Goal: Answer question/provide support

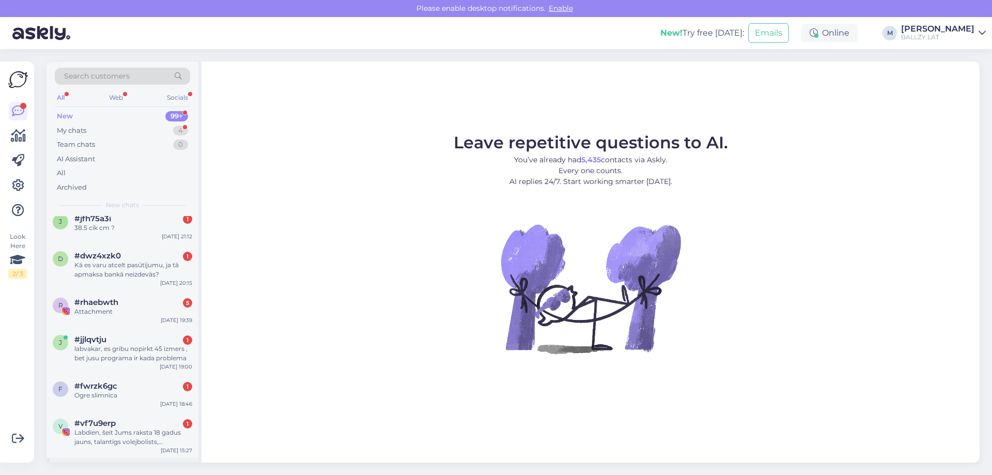
scroll to position [620, 0]
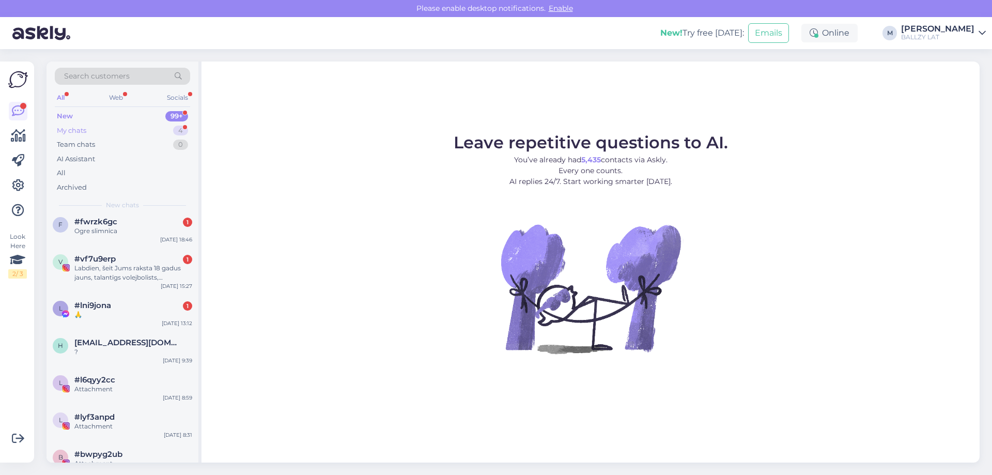
click at [95, 129] on div "My chats 4" at bounding box center [122, 130] width 135 height 14
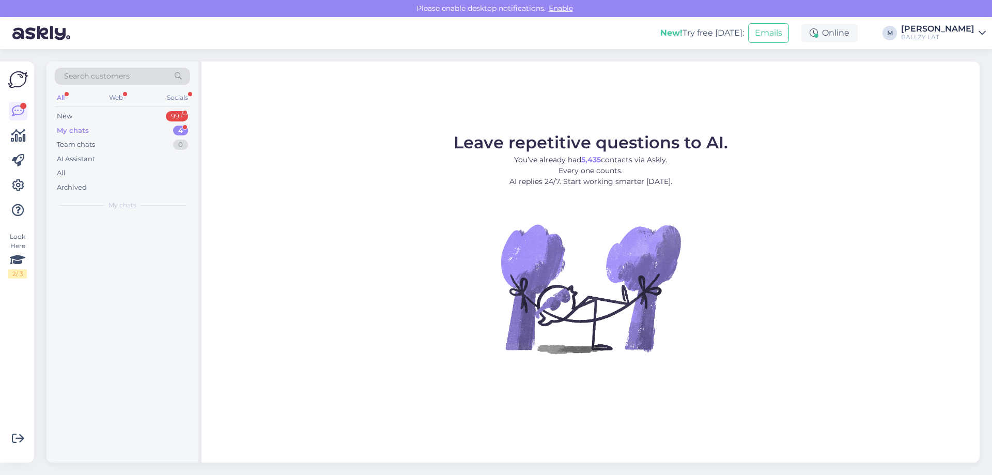
scroll to position [0, 0]
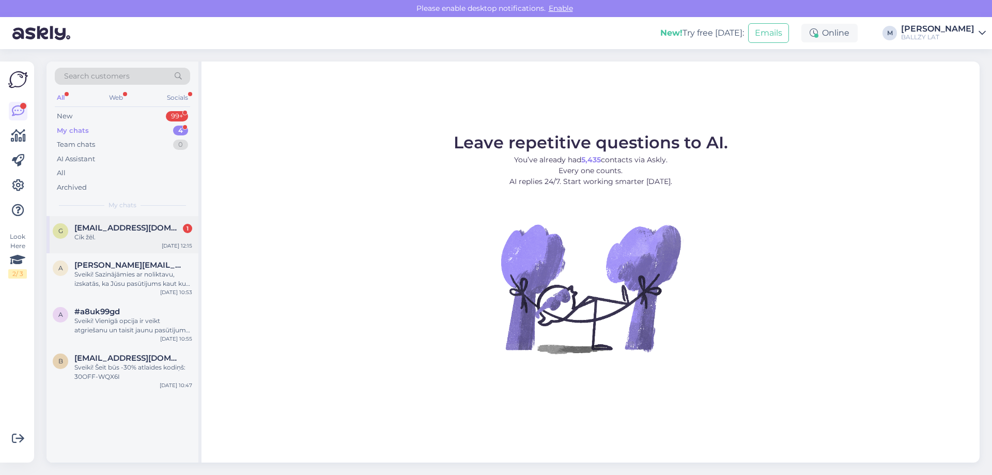
click at [131, 234] on div "Cik žēl." at bounding box center [133, 236] width 118 height 9
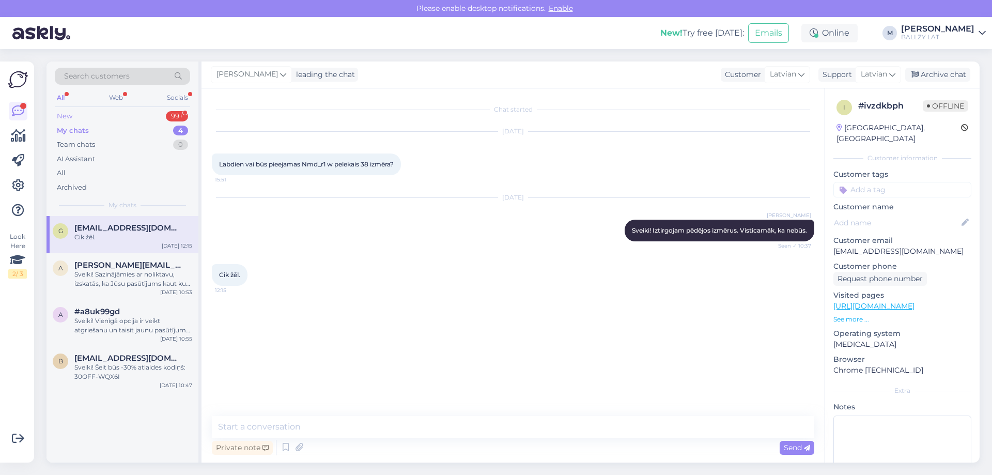
click at [86, 119] on div "New 99+" at bounding box center [122, 116] width 135 height 14
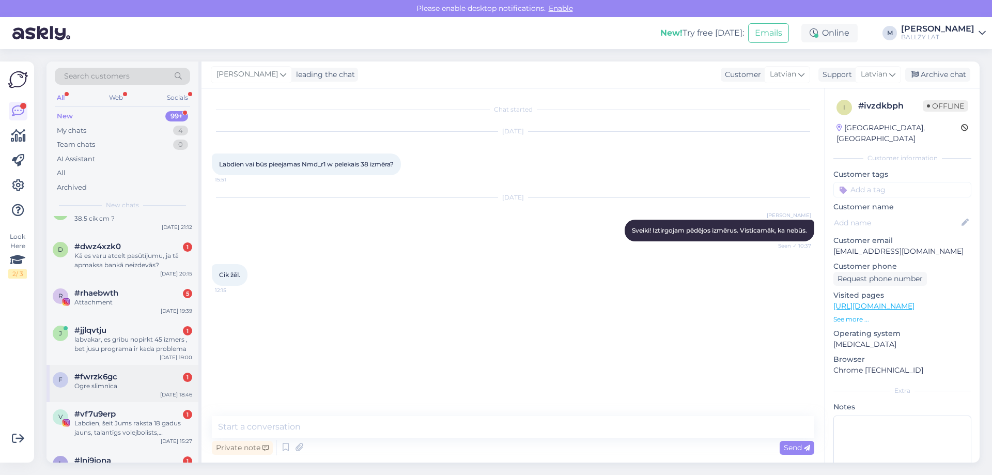
scroll to position [671, 0]
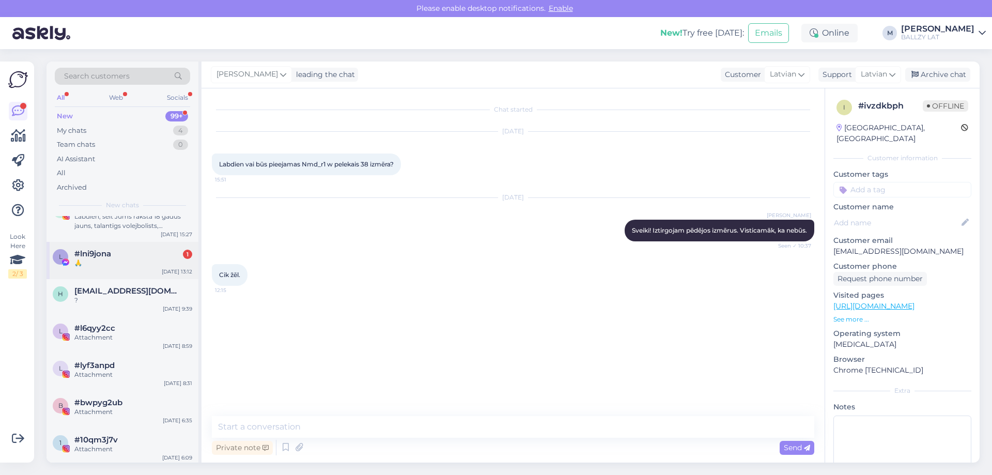
click at [129, 252] on div "#lni9jona 1" at bounding box center [133, 253] width 118 height 9
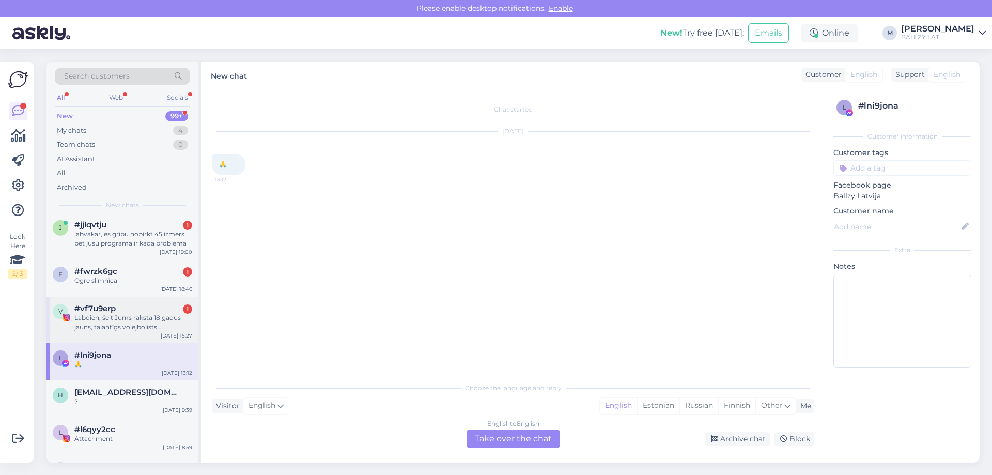
scroll to position [568, 0]
click at [142, 317] on div "Labdien, šeit Jums raksta 18 gadus jauns, talantīgs volejbolists, [PERSON_NAME]…" at bounding box center [133, 324] width 118 height 19
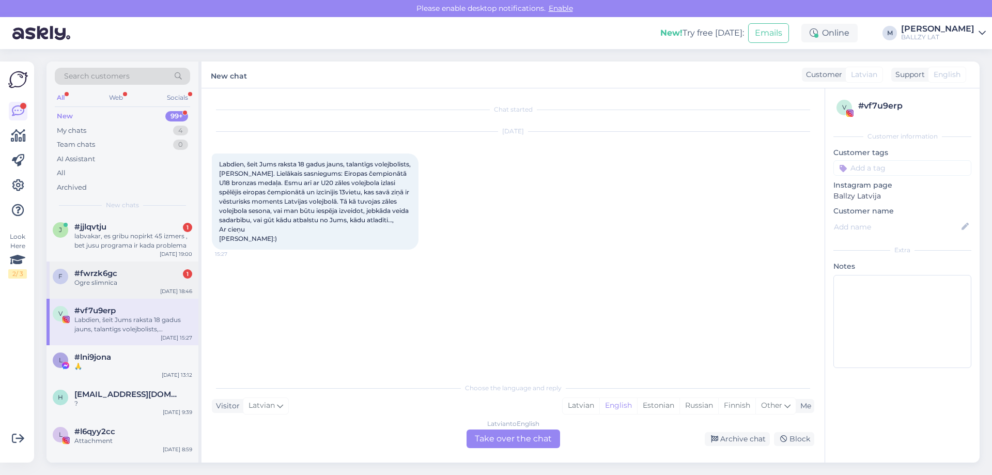
click at [137, 283] on div "Ogre slimnīca" at bounding box center [133, 282] width 118 height 9
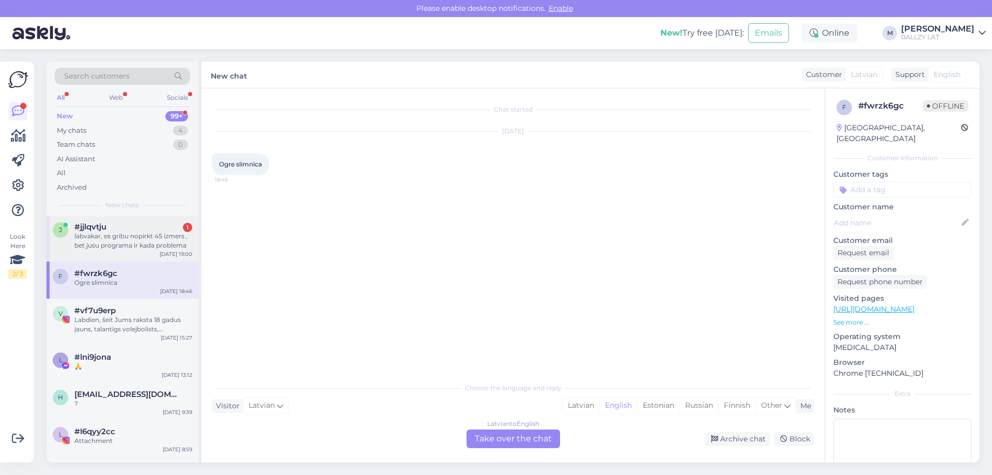
click at [100, 233] on div "labvakar, es gribu nopirkt 45 izmers , bet jusu programa ir kada problema" at bounding box center [133, 240] width 118 height 19
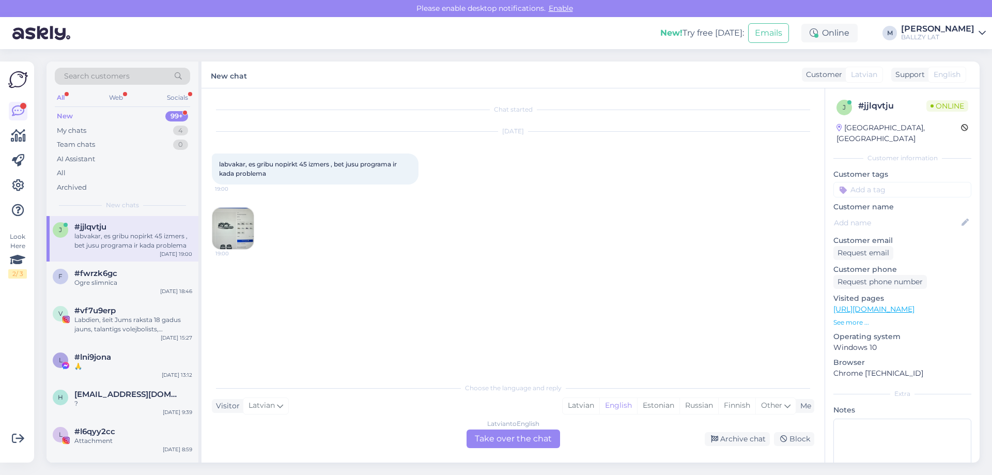
click at [226, 222] on img at bounding box center [232, 228] width 41 height 41
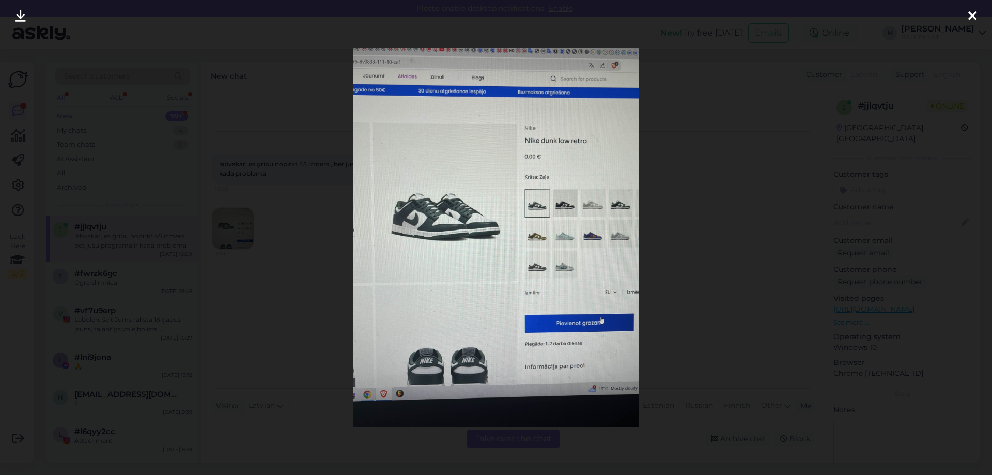
click at [244, 335] on div at bounding box center [496, 237] width 992 height 475
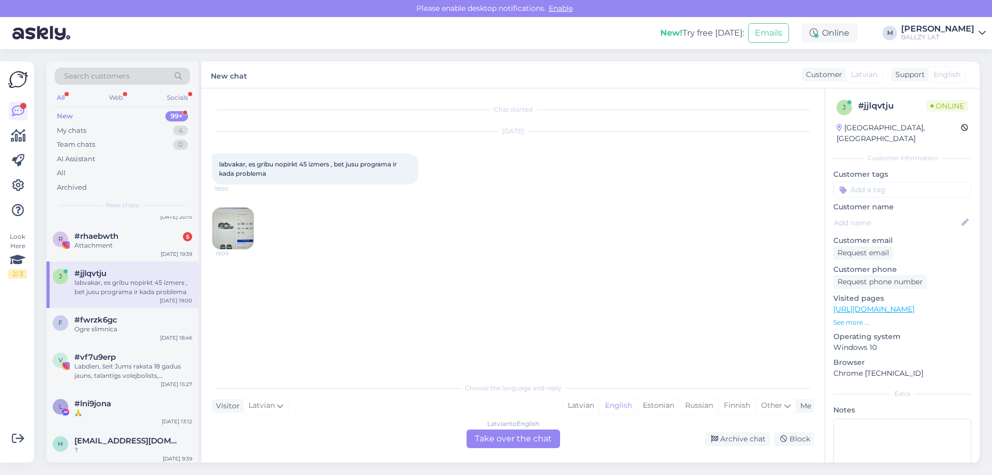
click at [237, 220] on img at bounding box center [232, 228] width 41 height 41
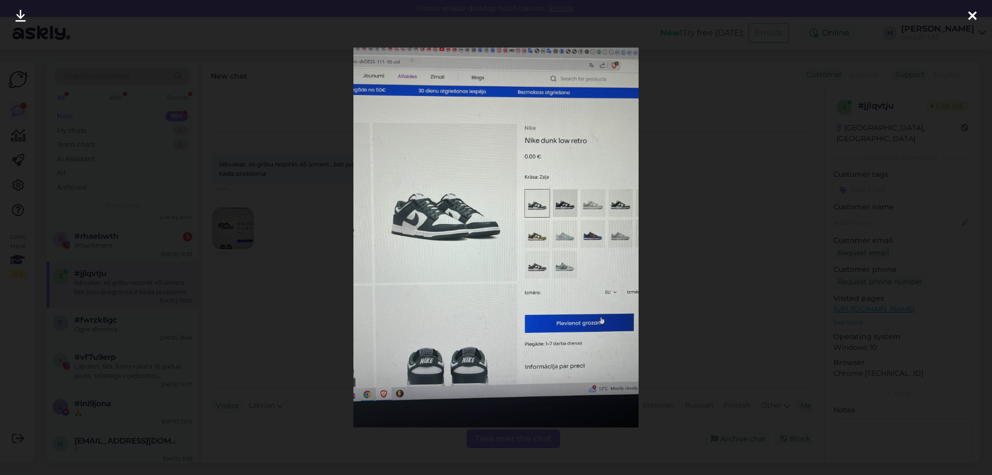
click at [657, 103] on div at bounding box center [496, 237] width 992 height 475
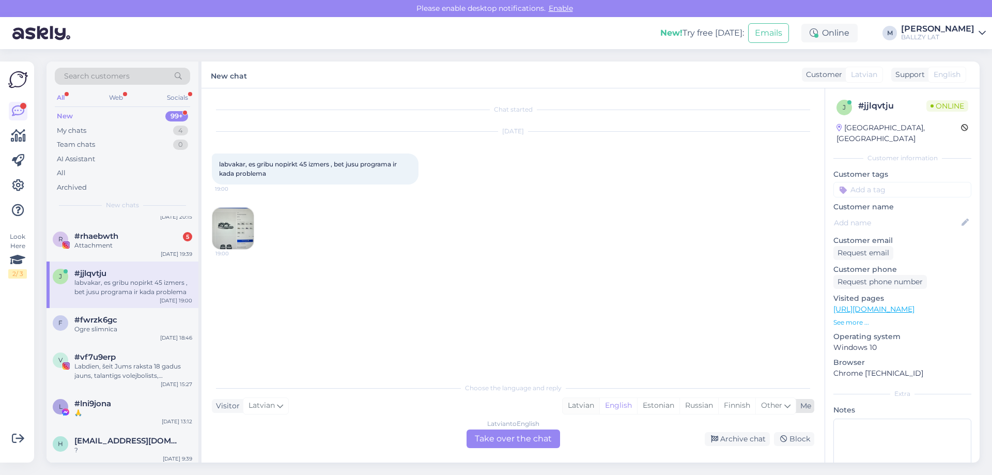
click at [578, 404] on div "Latvian" at bounding box center [580, 405] width 37 height 15
click at [529, 443] on div "Latvian to Latvian Take over the chat" at bounding box center [512, 438] width 93 height 19
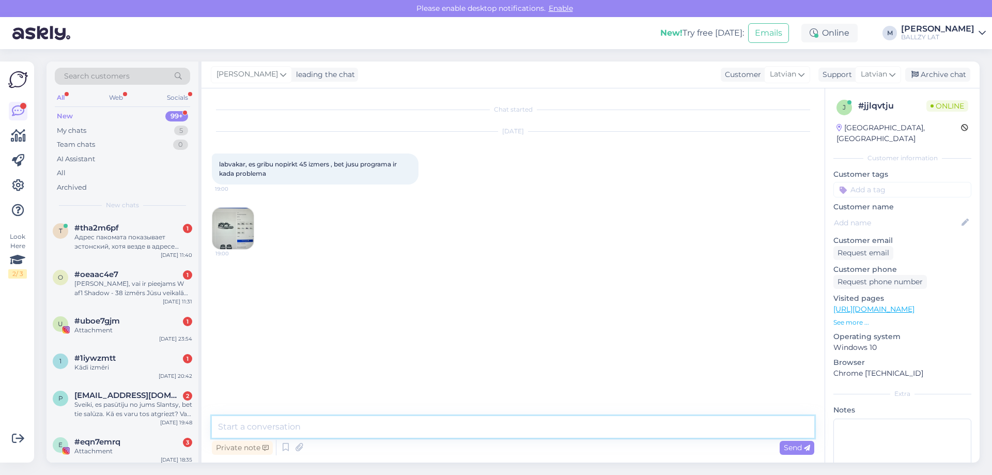
click at [353, 422] on textarea at bounding box center [513, 427] width 602 height 22
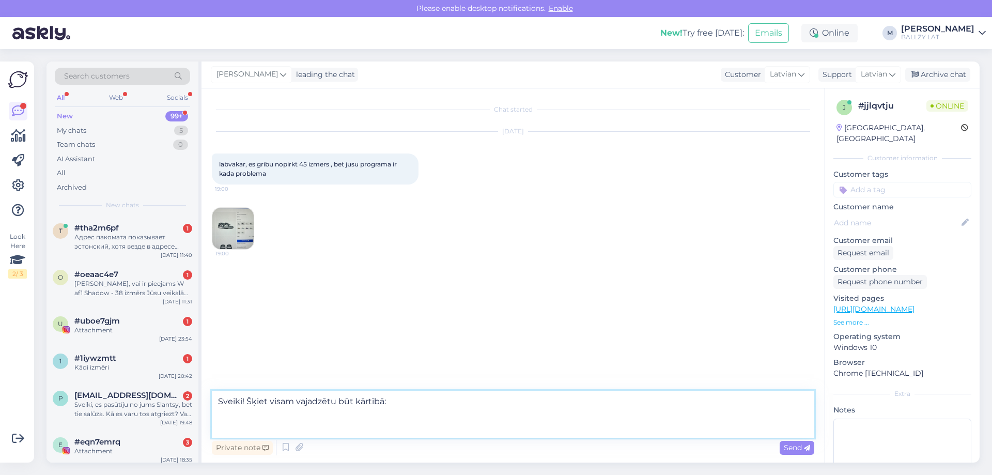
paste textarea "[URL][DOMAIN_NAME]"
type textarea "Sveiki! Šķiet visam vajadzētu būt kārtībā: [URL][DOMAIN_NAME]"
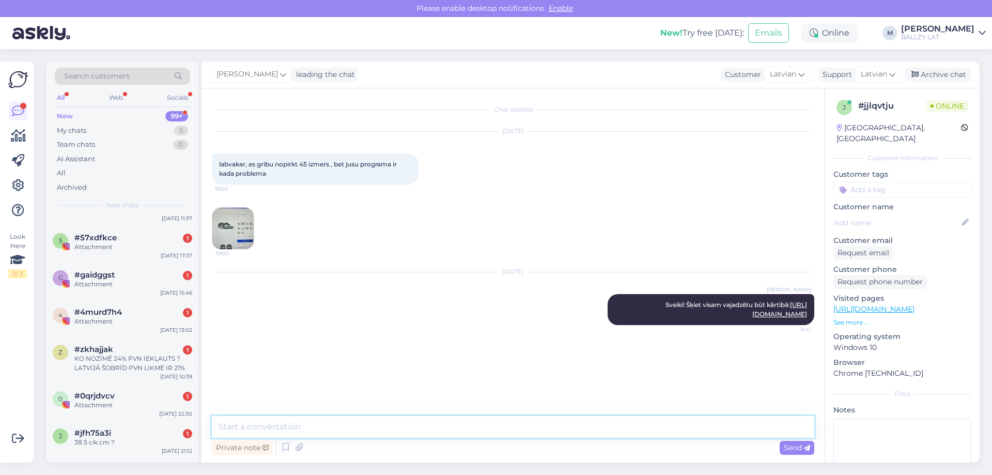
scroll to position [465, 0]
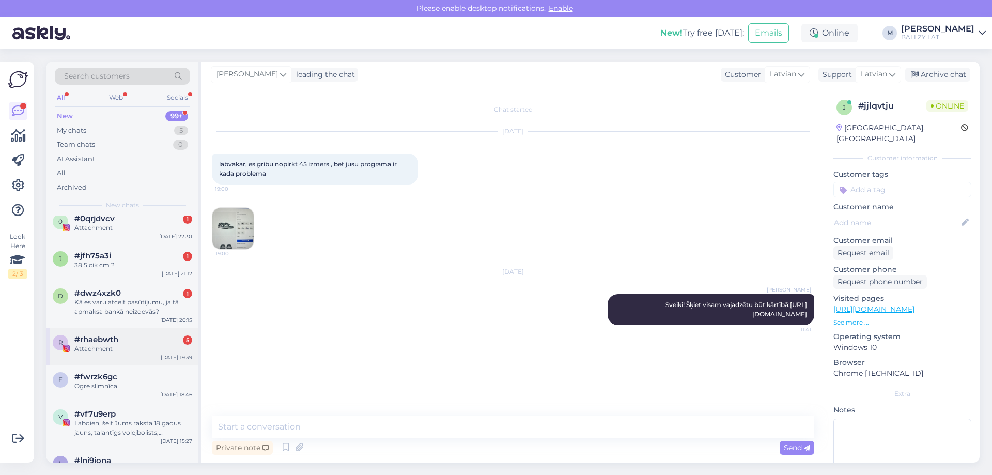
click at [135, 341] on div "#rhaebwth 5" at bounding box center [133, 339] width 118 height 9
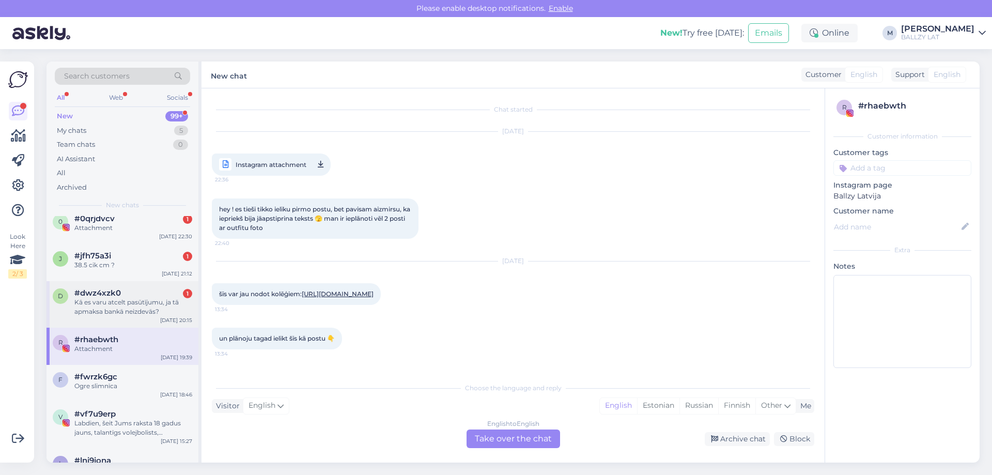
scroll to position [473, 0]
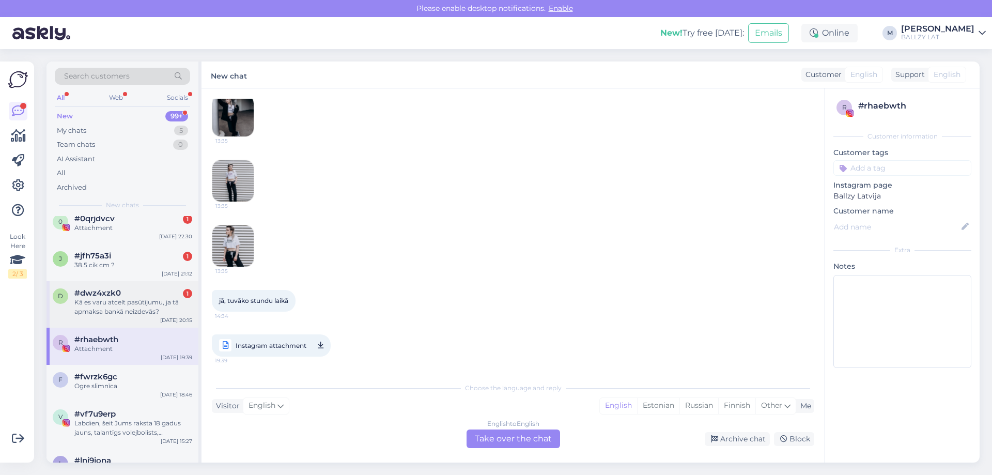
click at [146, 316] on div "d #dwz4xzk0 1 Kā es varu atcelt pasūtījumu, ja tā apmaksa bankā neizdevās? [DAT…" at bounding box center [122, 304] width 152 height 46
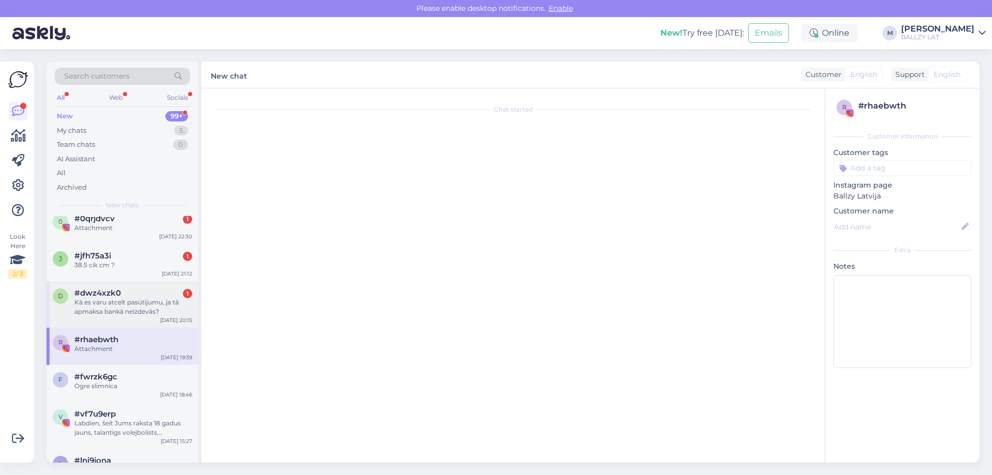
scroll to position [0, 0]
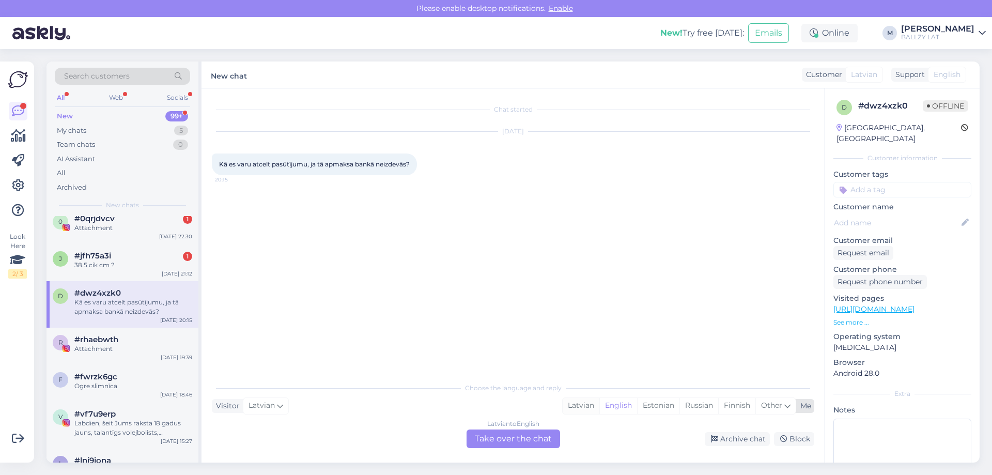
click at [586, 409] on div "Latvian" at bounding box center [580, 405] width 37 height 15
click at [530, 436] on div "Latvian to Latvian Take over the chat" at bounding box center [512, 438] width 93 height 19
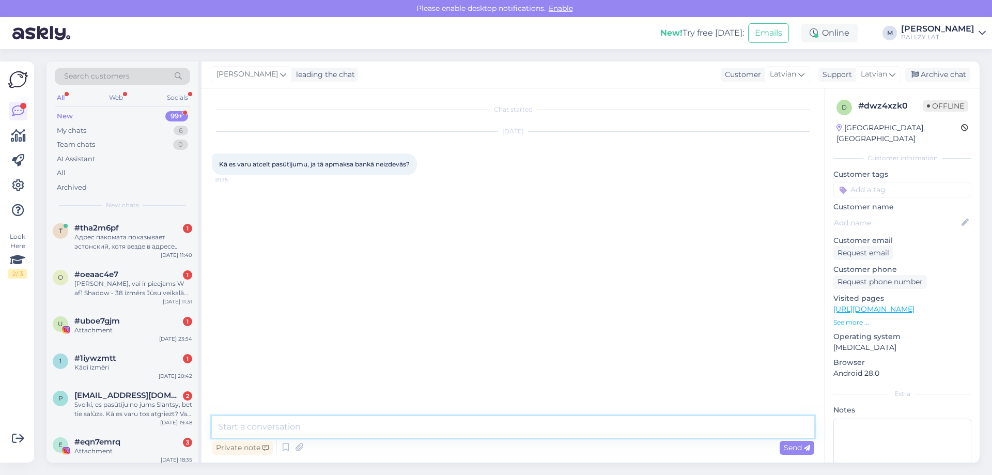
click at [425, 424] on textarea at bounding box center [513, 427] width 602 height 22
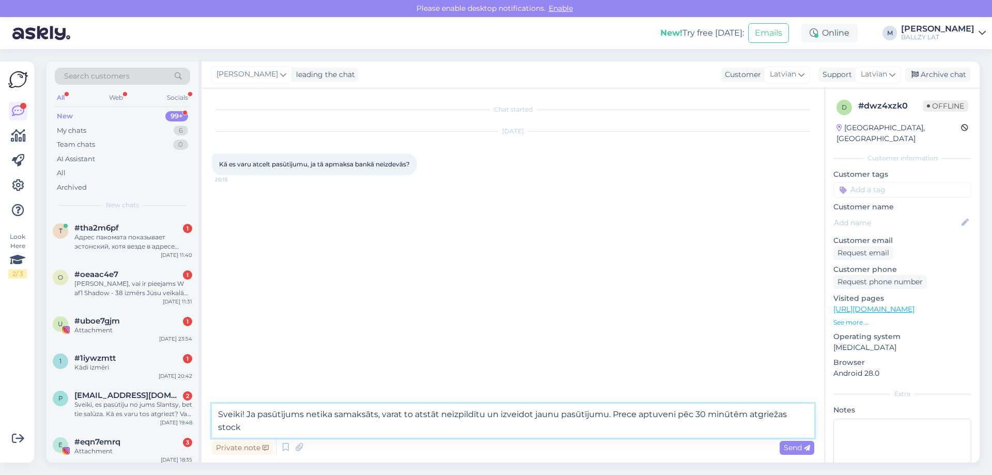
type textarea "Sveiki! Ja pasūtījums netika samaksāts, varat to atstāt neizpildītu un izveidot…"
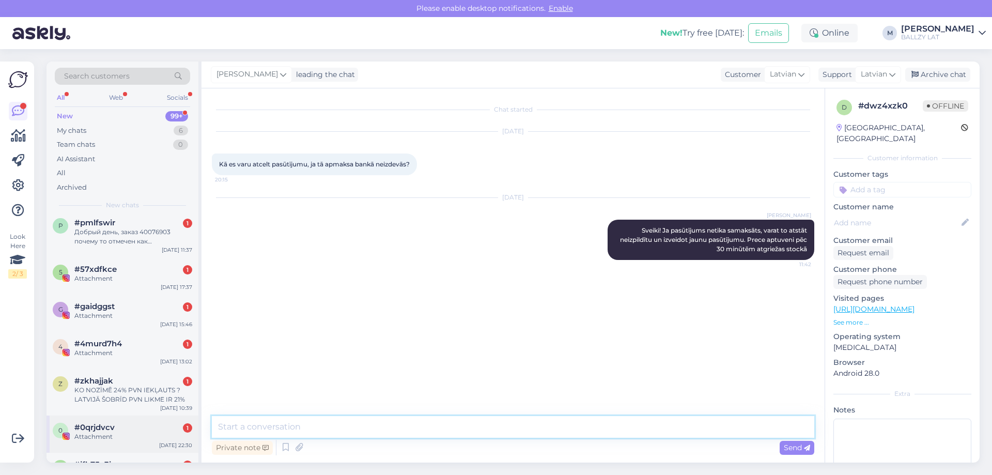
scroll to position [362, 0]
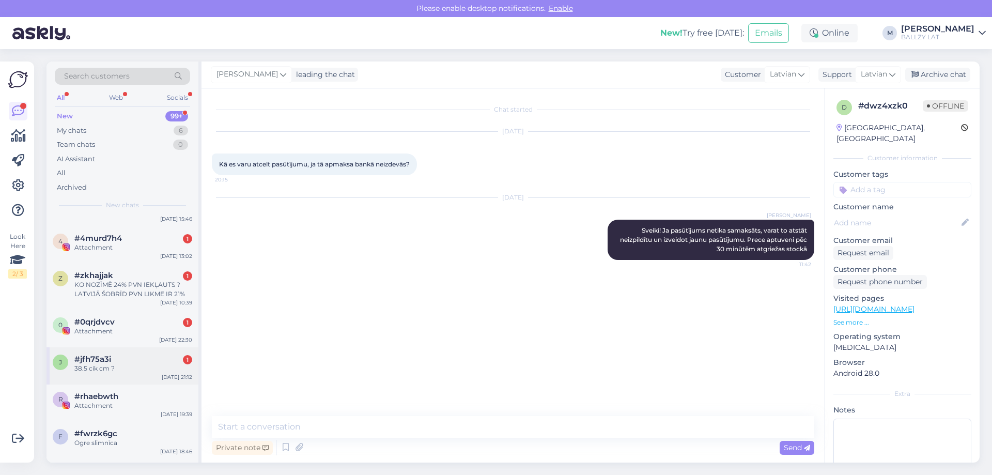
click at [148, 366] on div "38.5 cik cm ?" at bounding box center [133, 368] width 118 height 9
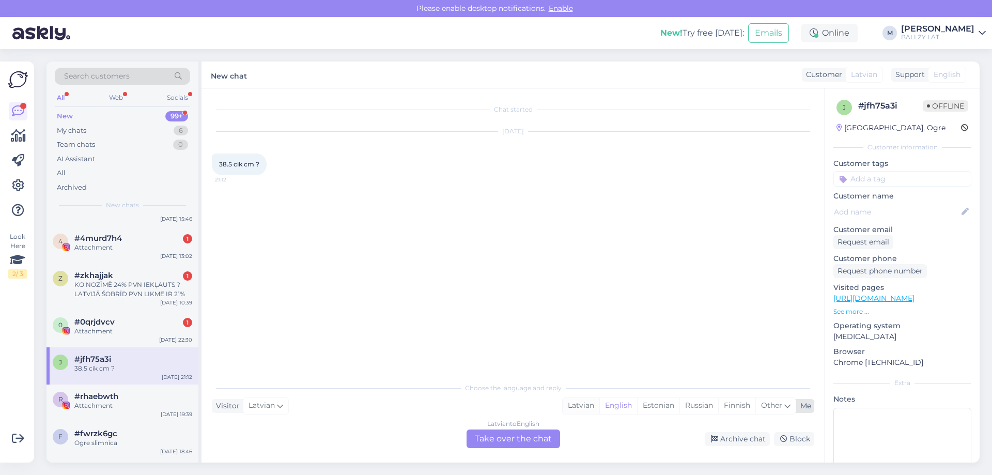
click at [568, 403] on div "Latvian" at bounding box center [580, 405] width 37 height 15
click at [522, 436] on div "Latvian to Latvian Take over the chat" at bounding box center [512, 438] width 93 height 19
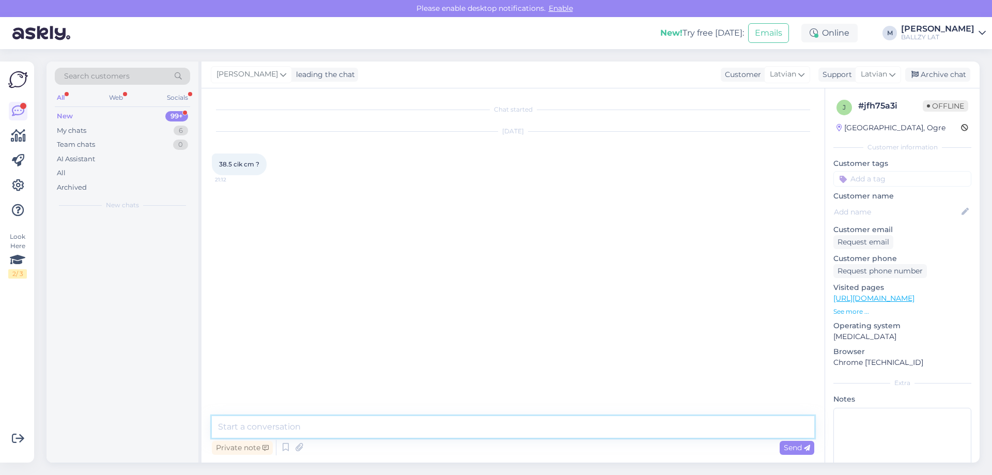
click at [442, 428] on textarea at bounding box center [513, 427] width 602 height 22
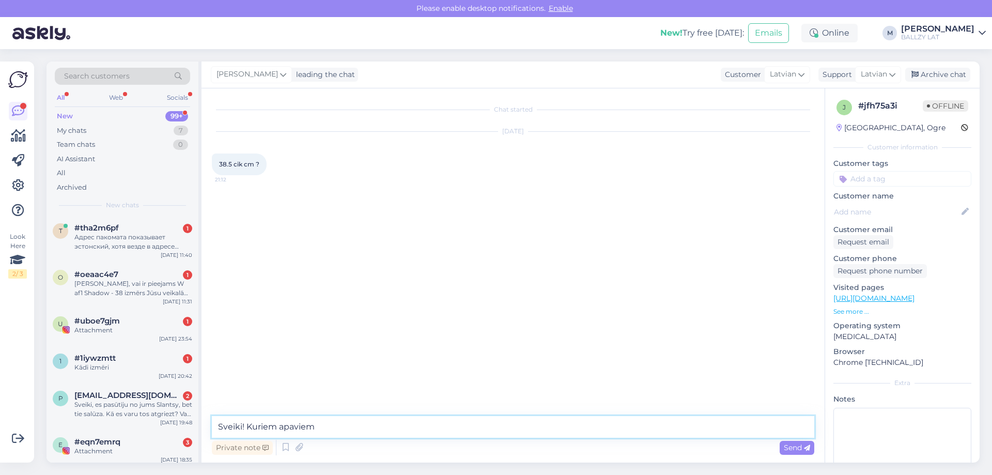
type textarea "Sveiki! Kuriem apaviem?"
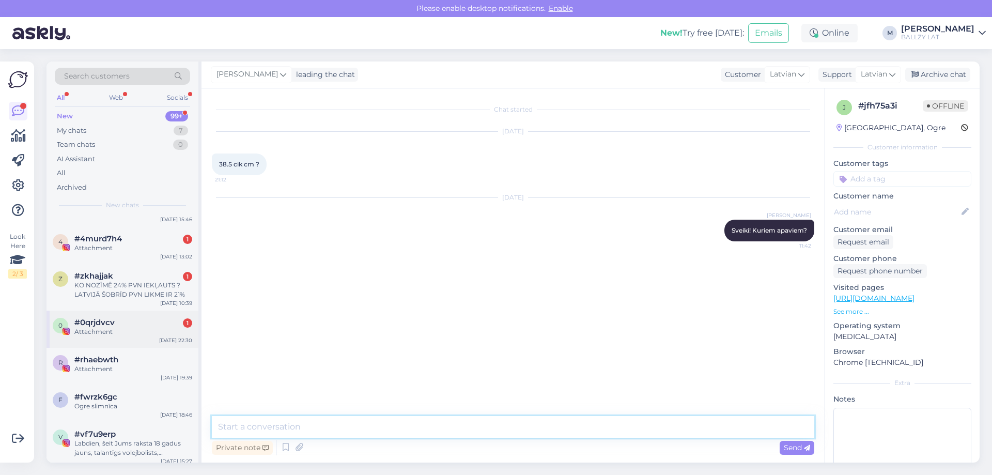
scroll to position [362, 0]
click at [142, 311] on div "0 #0qrjdvcv 1 Attachment [DATE] 22:30" at bounding box center [122, 328] width 152 height 37
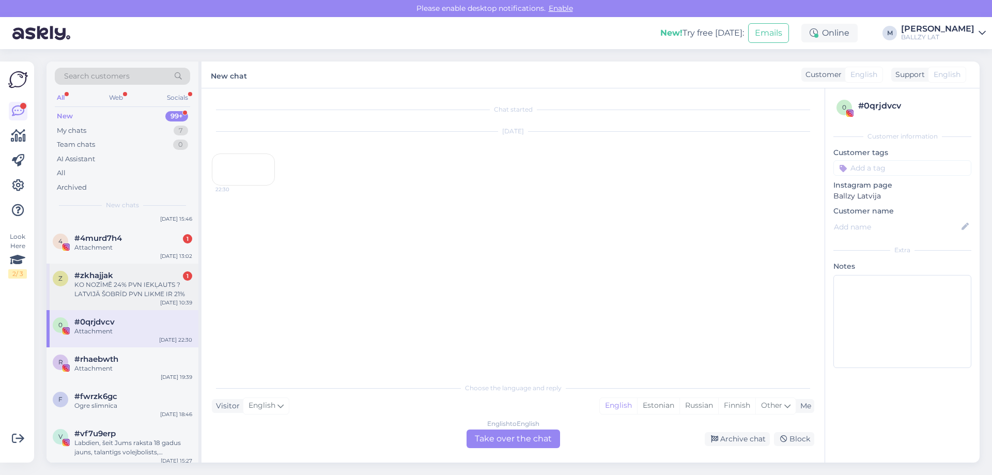
click at [138, 290] on div "KO NOZĪMĒ 24% PVN IEKĻAUTS ? LATVIJĀ ŠOBRĪD PVN LIKME IR 21%" at bounding box center [133, 289] width 118 height 19
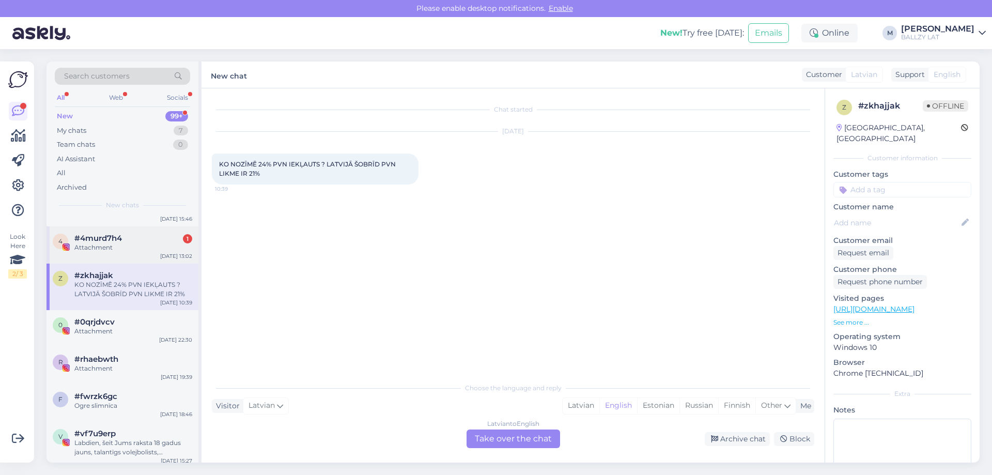
click at [121, 245] on div "Attachment" at bounding box center [133, 247] width 118 height 9
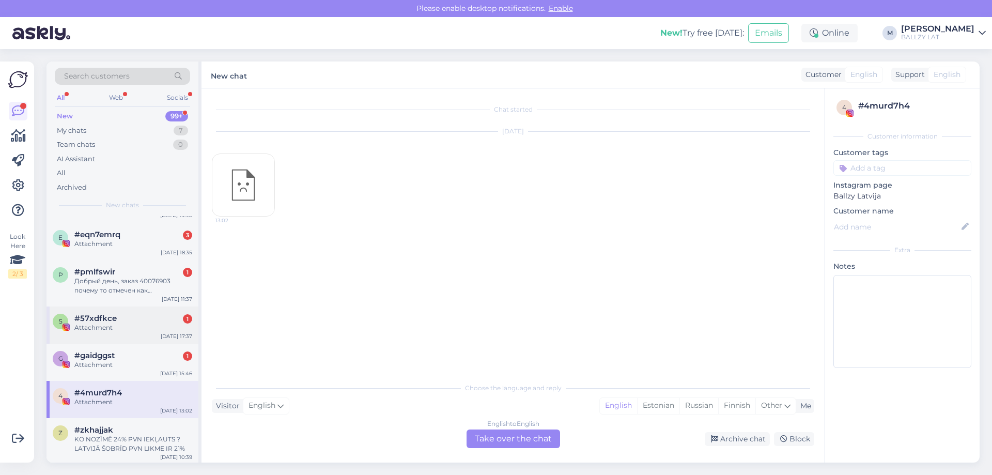
scroll to position [207, 0]
click at [107, 369] on div "Attachment" at bounding box center [133, 364] width 118 height 9
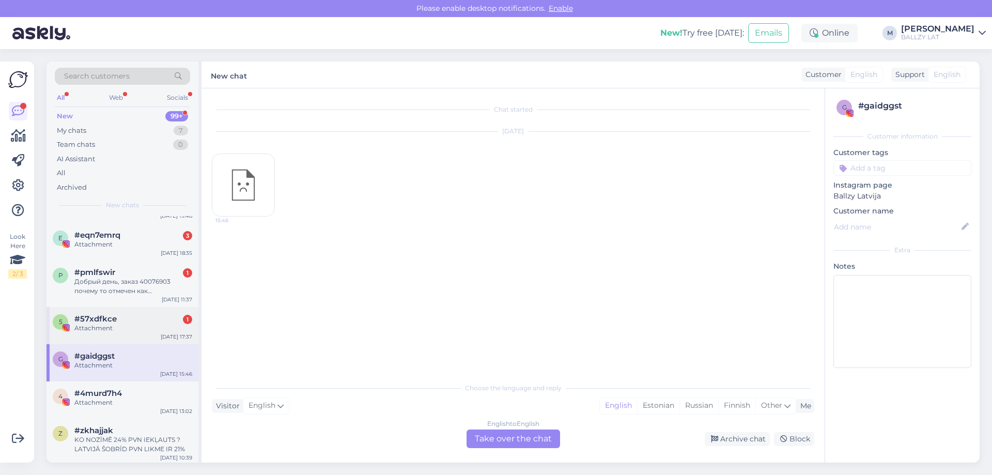
click at [154, 330] on div "Attachment" at bounding box center [133, 327] width 118 height 9
click at [153, 286] on div "Добрый день, заказ 40076903 почему то отмечен как выполненный, и не отслеживает…" at bounding box center [133, 286] width 118 height 19
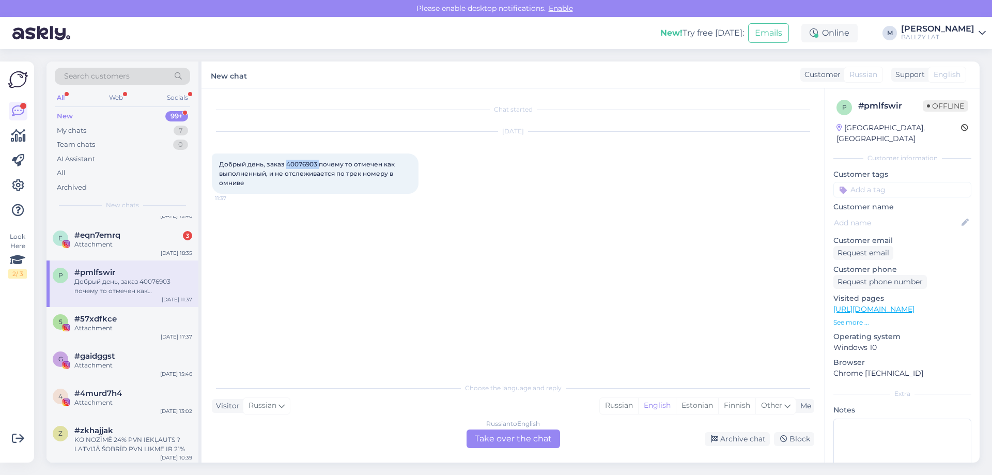
drag, startPoint x: 287, startPoint y: 162, endPoint x: 318, endPoint y: 159, distance: 31.7
click at [318, 159] on div "Добрый день, заказ 40076903 почему то отмечен как выполненный, и не отслеживает…" at bounding box center [315, 173] width 207 height 40
copy span "40076903"
click at [607, 407] on div "Russian" at bounding box center [619, 405] width 38 height 15
click at [516, 435] on div "Russian to Russian Take over the chat" at bounding box center [512, 438] width 93 height 19
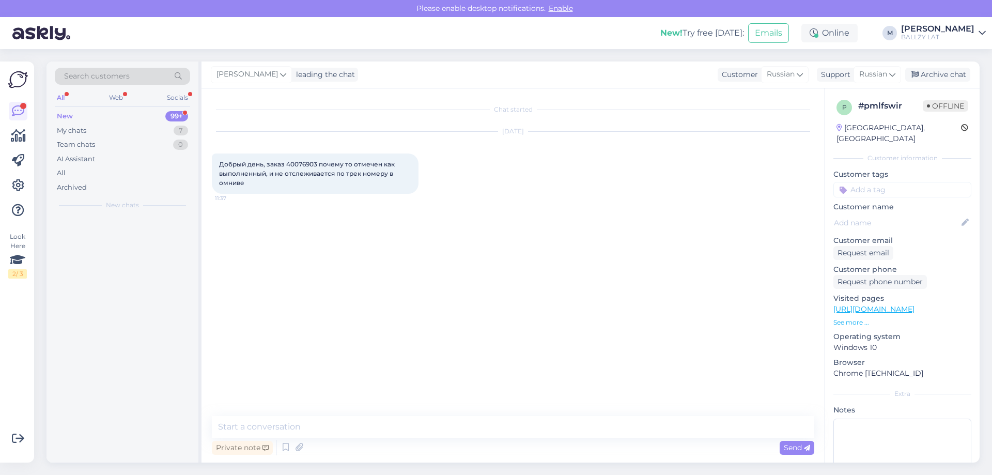
scroll to position [0, 0]
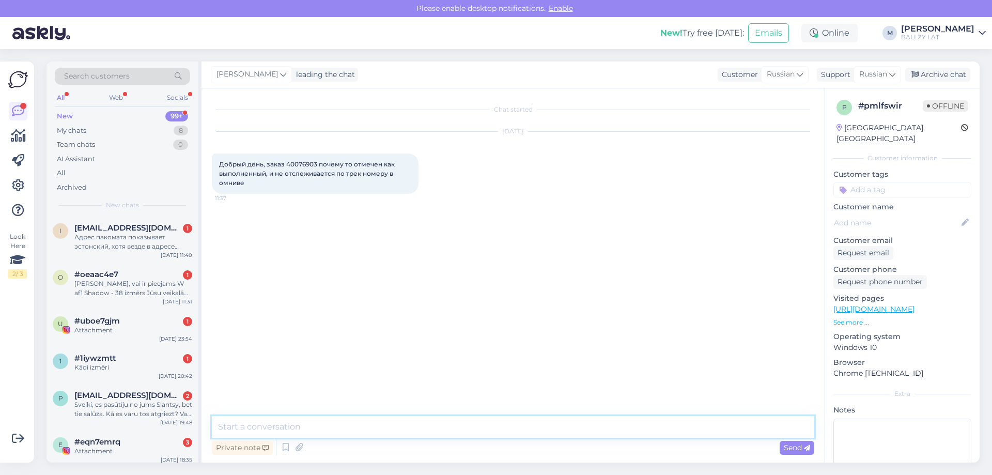
click at [395, 421] on textarea at bounding box center [513, 427] width 602 height 22
paste textarea "CC853817084EE"
type textarea "Sveiki! šeit izsekošanas nr omniva mājaslapai: CC853817084EE"
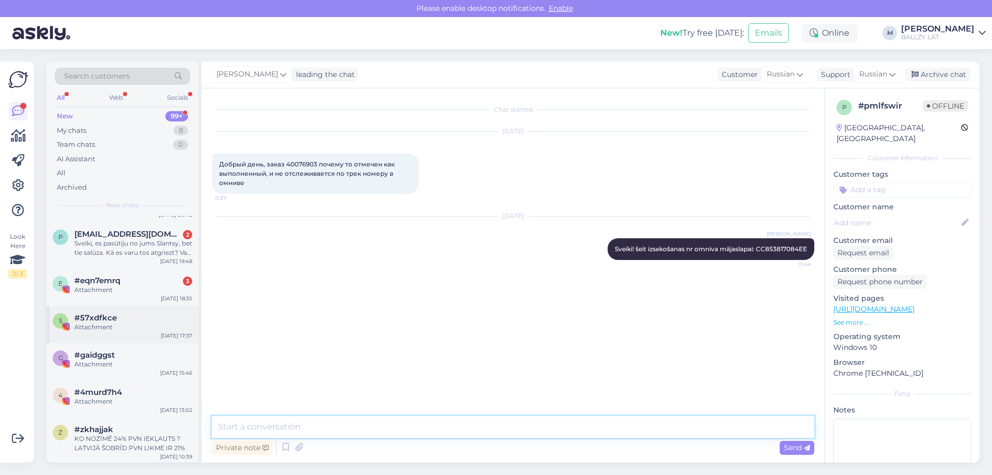
scroll to position [207, 0]
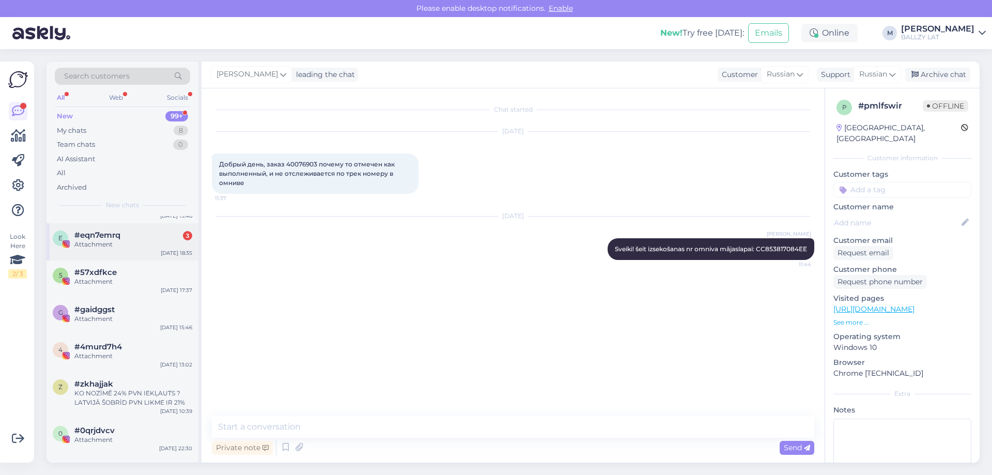
click at [156, 246] on div "Attachment" at bounding box center [133, 244] width 118 height 9
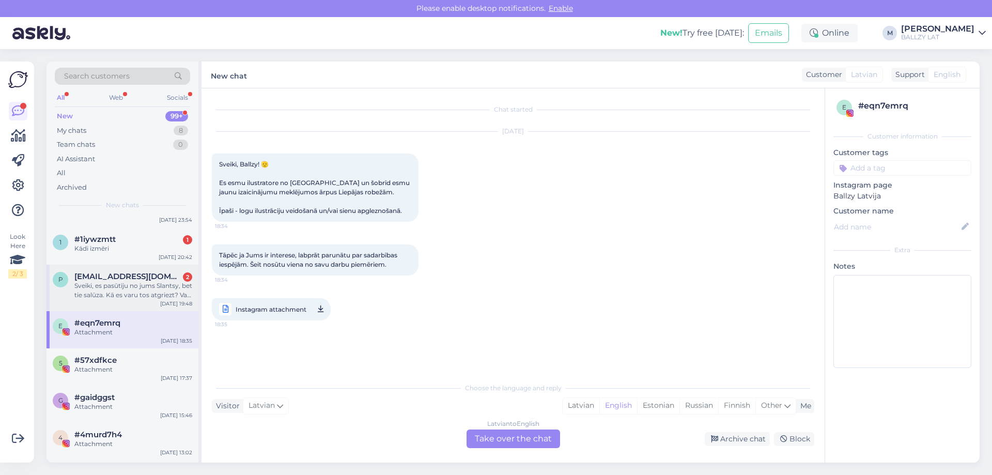
scroll to position [103, 0]
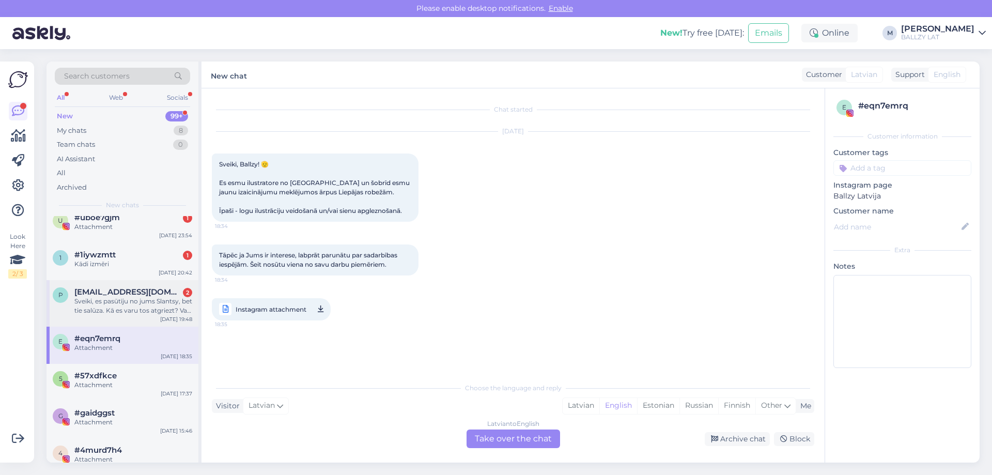
click at [131, 309] on div "Sveiki, es pasūtīju no jums Slantsy, bet tie salūza. Kā es varu tos atgriezt? V…" at bounding box center [133, 305] width 118 height 19
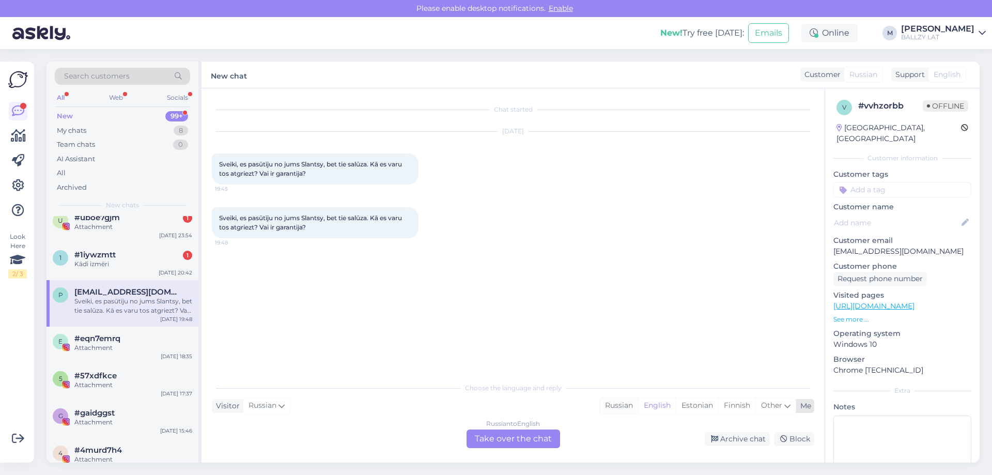
click at [608, 407] on div "Russian" at bounding box center [619, 405] width 38 height 15
click at [507, 435] on div "Russian to Russian Take over the chat" at bounding box center [512, 438] width 93 height 19
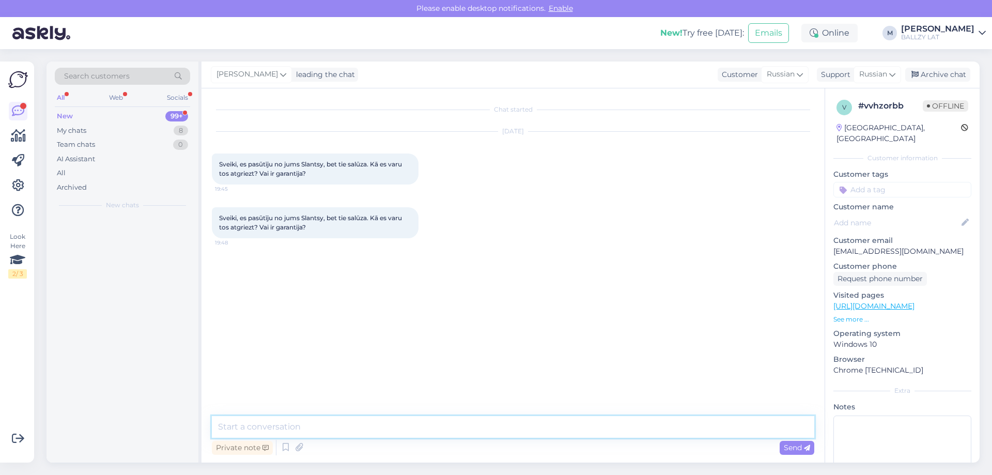
click at [375, 429] on textarea at bounding box center [513, 427] width 602 height 22
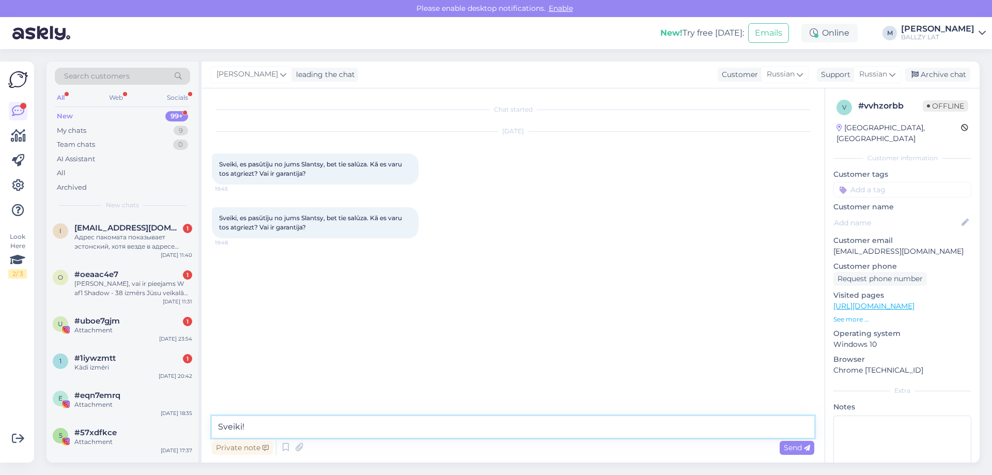
type textarea "Sveiki!"
drag, startPoint x: 904, startPoint y: 240, endPoint x: 827, endPoint y: 243, distance: 77.5
click at [827, 243] on div "v # vvhzorbb Offline [GEOGRAPHIC_DATA], Riga Customer information Customer tags…" at bounding box center [902, 305] width 154 height 435
copy p "[EMAIL_ADDRESS][DOMAIN_NAME]"
click at [325, 431] on textarea at bounding box center [513, 427] width 602 height 22
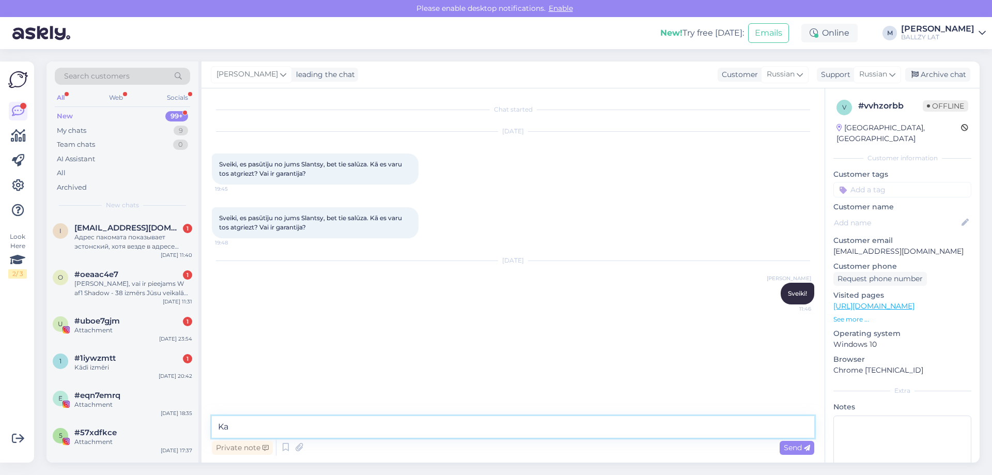
type textarea "K"
type textarea "Varat atsūtīt pasūtījuma numuru un preces defekta bildes?"
click at [101, 360] on span "#1iywzmtt" at bounding box center [94, 357] width 41 height 9
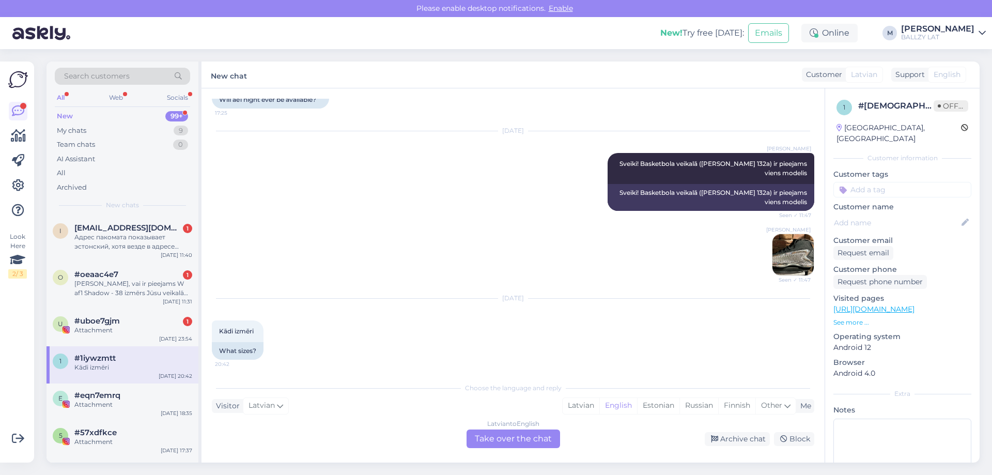
scroll to position [87, 0]
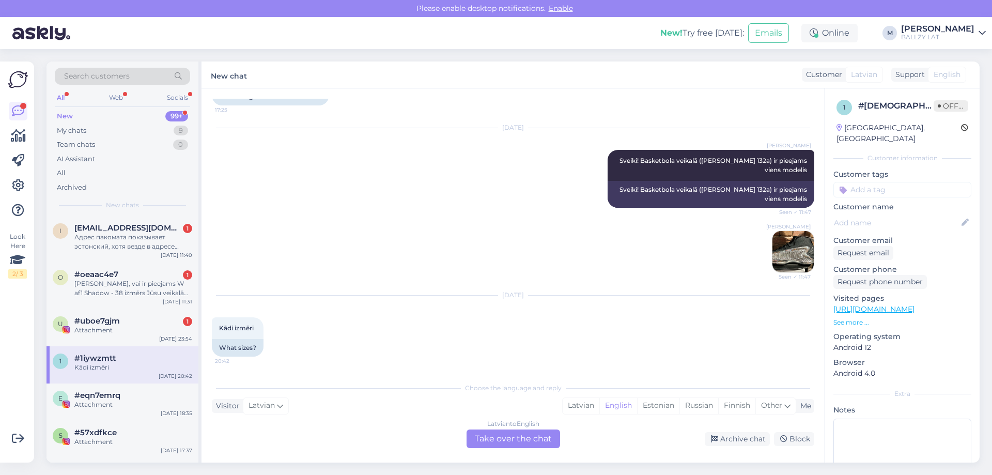
click at [790, 251] on img at bounding box center [792, 251] width 41 height 41
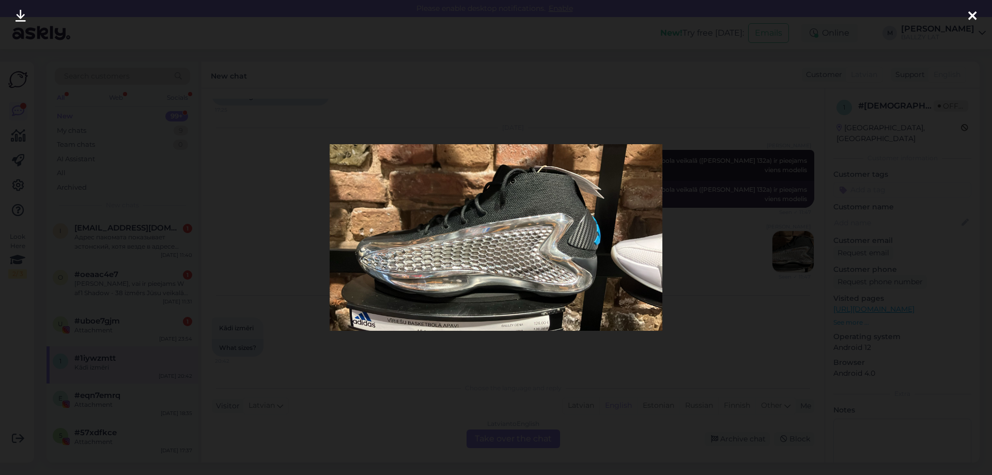
click at [971, 5] on div at bounding box center [972, 16] width 21 height 33
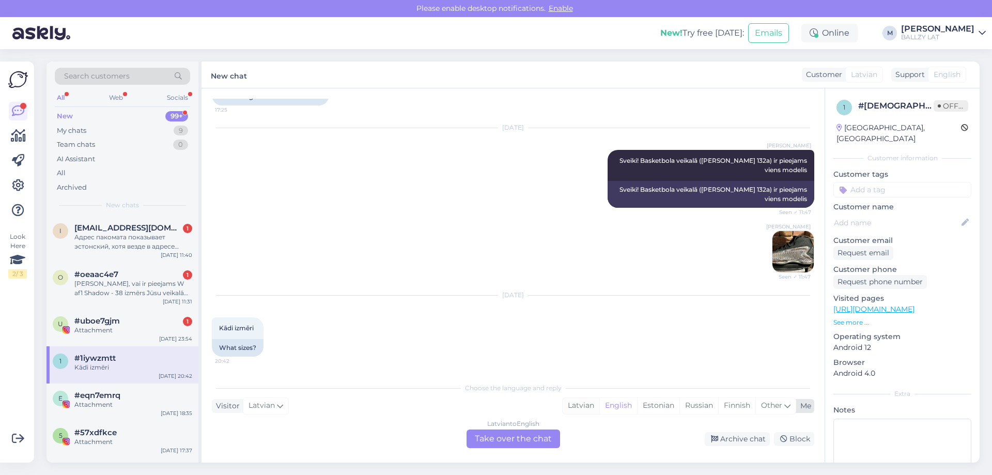
click at [575, 406] on div "Latvian" at bounding box center [580, 405] width 37 height 15
click at [528, 436] on div "Latvian to Latvian Take over the chat" at bounding box center [512, 438] width 93 height 19
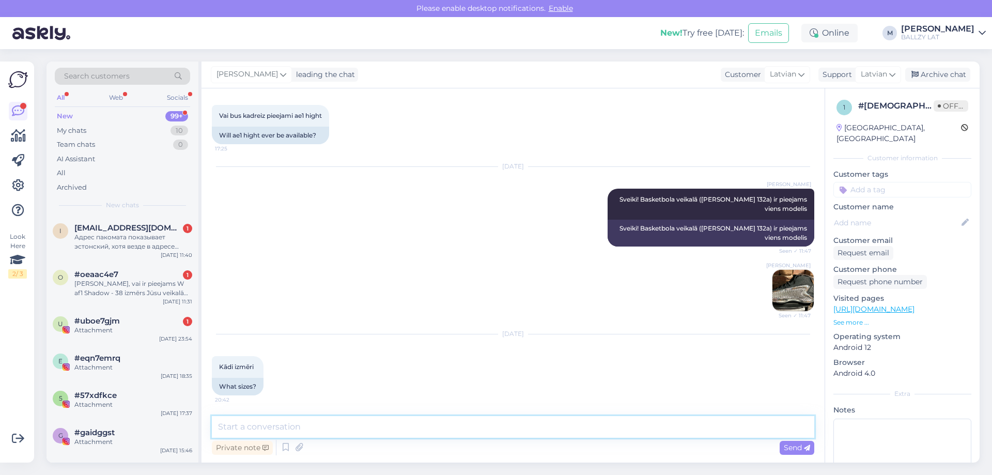
click at [372, 431] on textarea at bounding box center [513, 427] width 602 height 22
type textarea "Kādu Jūs meklējat?"
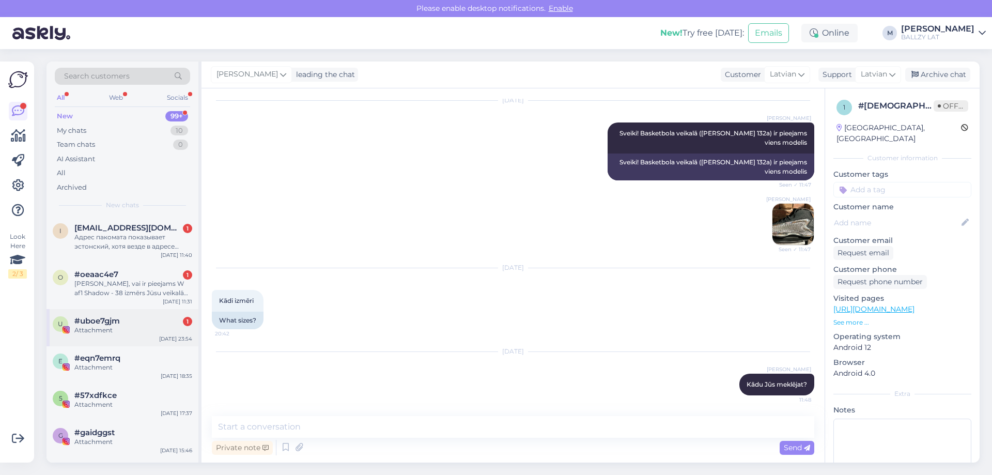
click at [118, 326] on div "Attachment" at bounding box center [133, 329] width 118 height 9
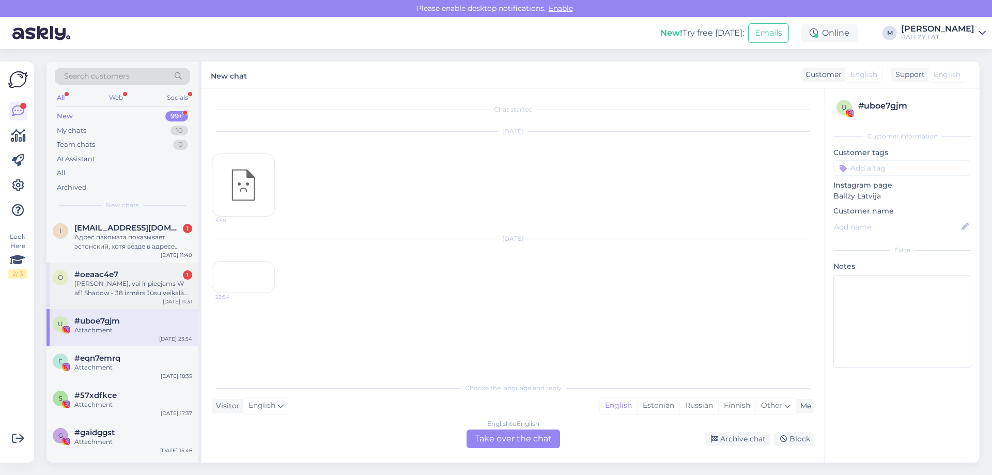
click at [136, 289] on div "[PERSON_NAME], vai ir pieejams W af1 Shadow - 38 izmērs Jūsu veikalā Akropolē? …" at bounding box center [133, 288] width 118 height 19
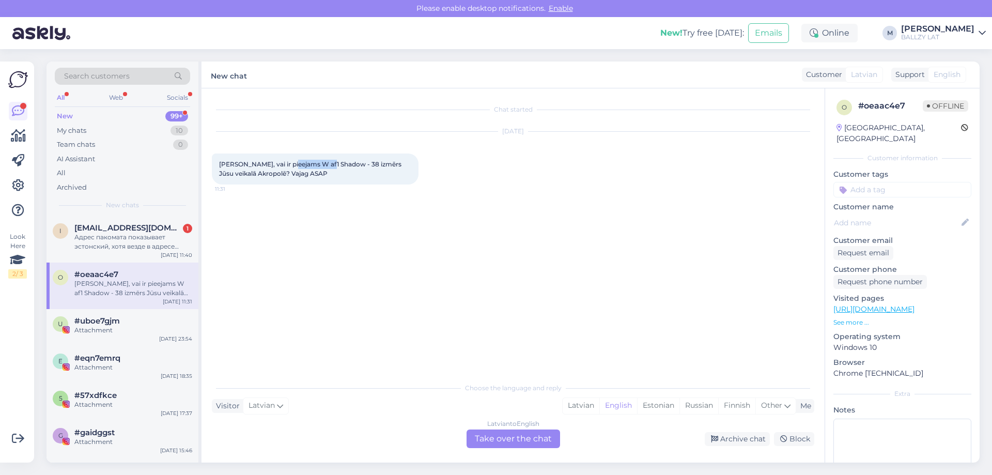
drag, startPoint x: 287, startPoint y: 164, endPoint x: 327, endPoint y: 165, distance: 40.8
click at [327, 165] on span "[PERSON_NAME], vai ir pieejams W af1 Shadow - 38 izmērs Jūsu veikalā Akropolē? …" at bounding box center [311, 168] width 184 height 17
click at [583, 409] on div "Latvian" at bounding box center [580, 405] width 37 height 15
click at [510, 442] on div "Latvian to Latvian Take over the chat" at bounding box center [512, 438] width 93 height 19
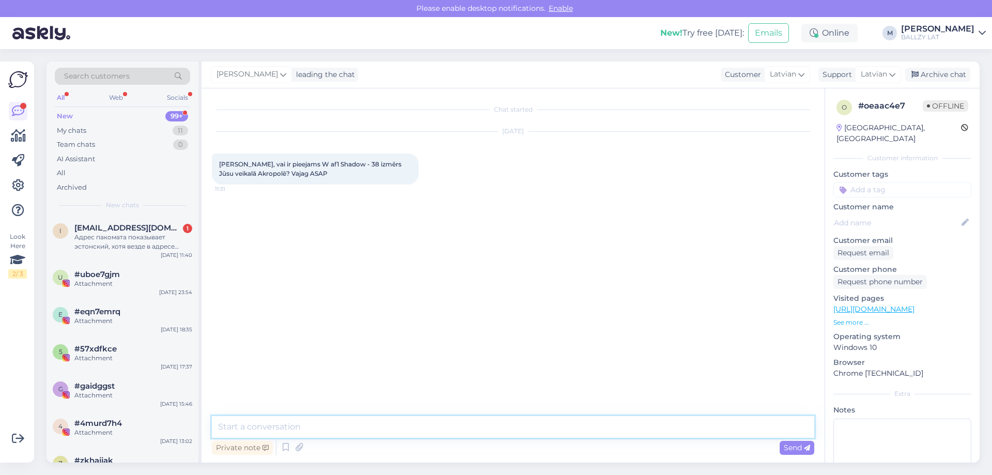
click at [377, 424] on textarea at bounding box center [513, 427] width 602 height 22
type textarea "Sveiki! Spiediet uz pogas 'Pieejamība' lai noskaidrotu, kuros veikalos pieejams…"
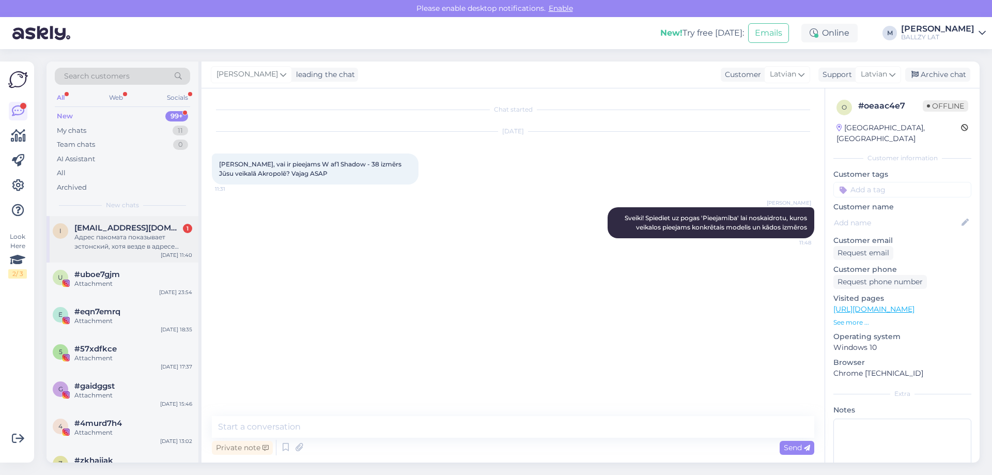
drag, startPoint x: 103, startPoint y: 239, endPoint x: 259, endPoint y: 260, distance: 157.0
click at [103, 239] on div "Адрес пакомата показывает эстонский, хотя везде в адресе доставки указана латвия" at bounding box center [133, 241] width 118 height 19
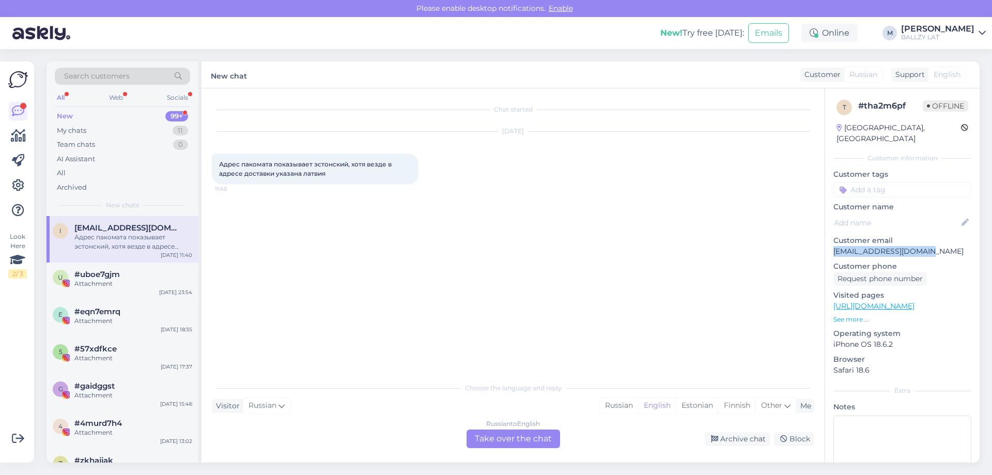
drag, startPoint x: 833, startPoint y: 242, endPoint x: 928, endPoint y: 241, distance: 95.0
click at [928, 241] on div "t # tha2m6pf Offline [GEOGRAPHIC_DATA], Riga Customer information Customer tags…" at bounding box center [902, 305] width 154 height 435
copy p "[EMAIL_ADDRESS][DOMAIN_NAME]"
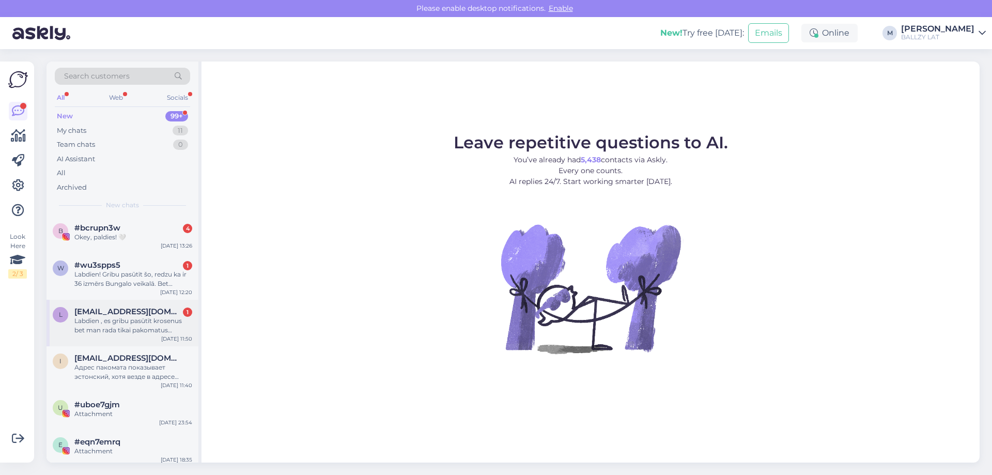
click at [147, 321] on div "Labdien , es gribu pasūtīt krosenus bet man rada tikai pakomatus Igaunijā , es …" at bounding box center [133, 325] width 118 height 19
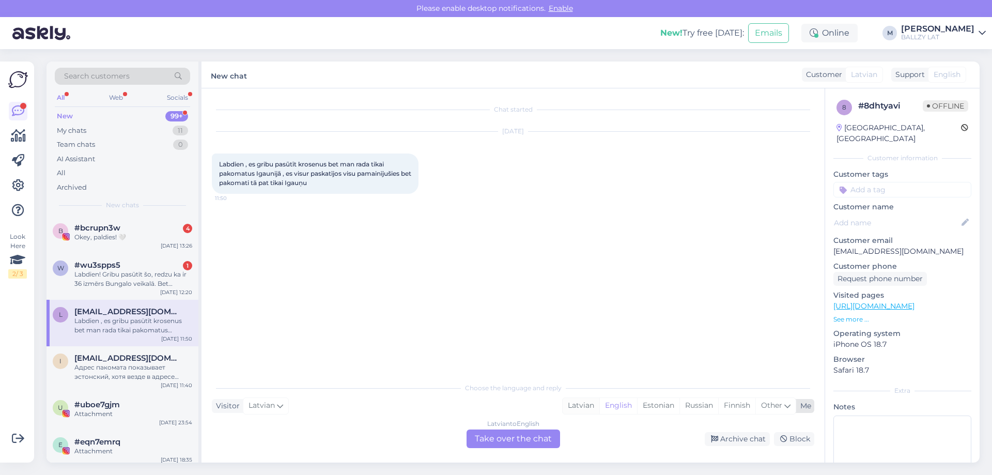
click at [590, 405] on div "Latvian" at bounding box center [580, 405] width 37 height 15
click at [521, 435] on div "Latvian to Latvian Take over the chat" at bounding box center [512, 438] width 93 height 19
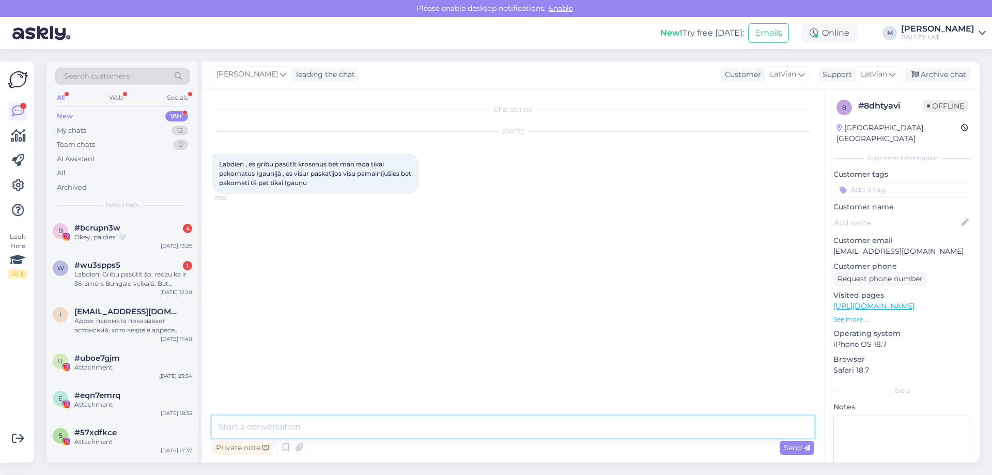
click at [379, 427] on textarea at bounding box center [513, 427] width 602 height 22
type textarea "Sveiki! Pārliecinieties, ka mājaslapa ir latvijas versijā un ka pie telefona nu…"
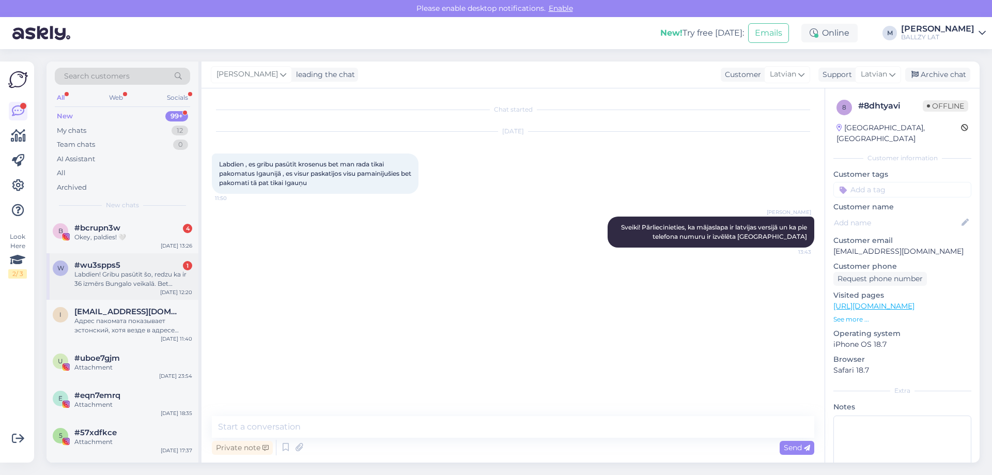
click at [146, 282] on div "Labdien! Gribu pasūtīt šo, redzu ka ir 36 izmērs Bungalo veikalā. Bet pasūtīšan…" at bounding box center [133, 279] width 118 height 19
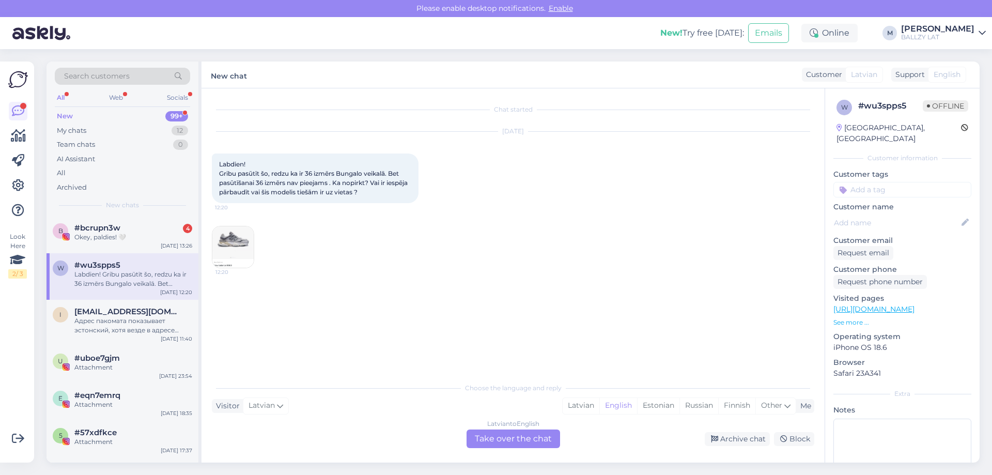
click at [246, 240] on img at bounding box center [232, 246] width 41 height 41
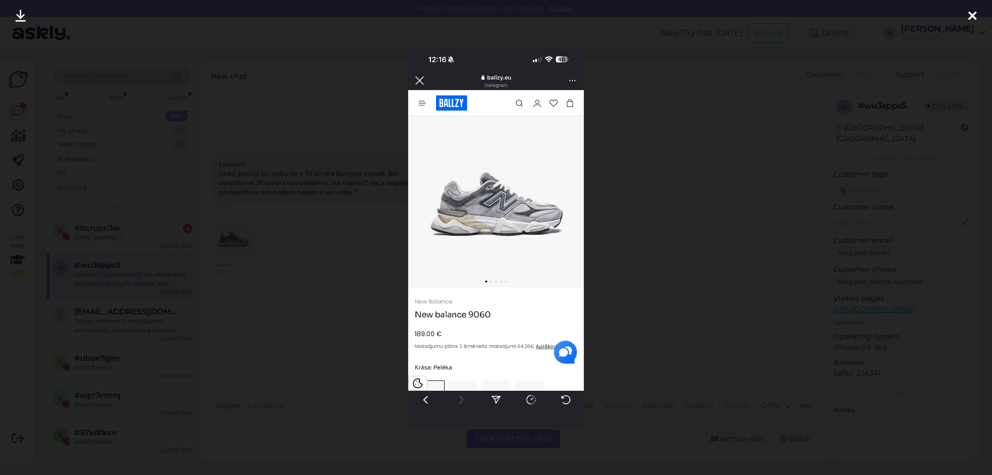
click at [686, 232] on div at bounding box center [496, 237] width 992 height 475
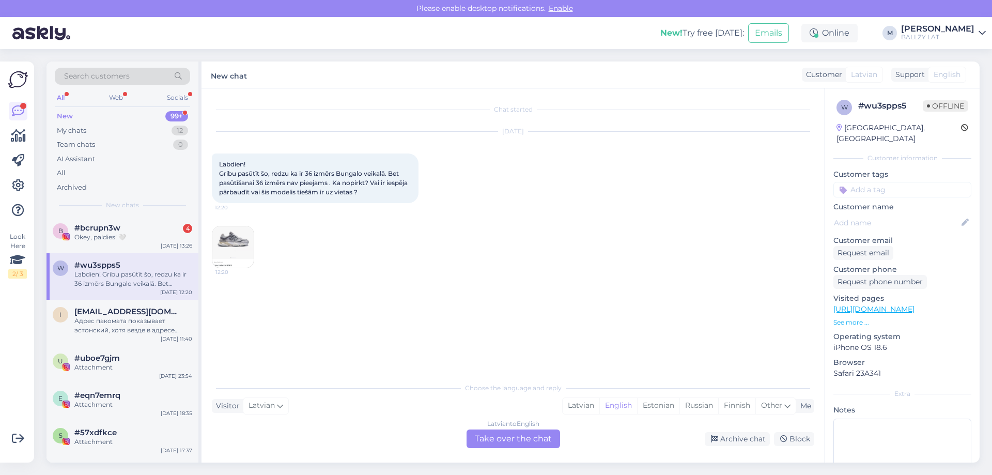
click at [228, 254] on img at bounding box center [232, 246] width 41 height 41
